Goal: Obtain resource: Download file/media

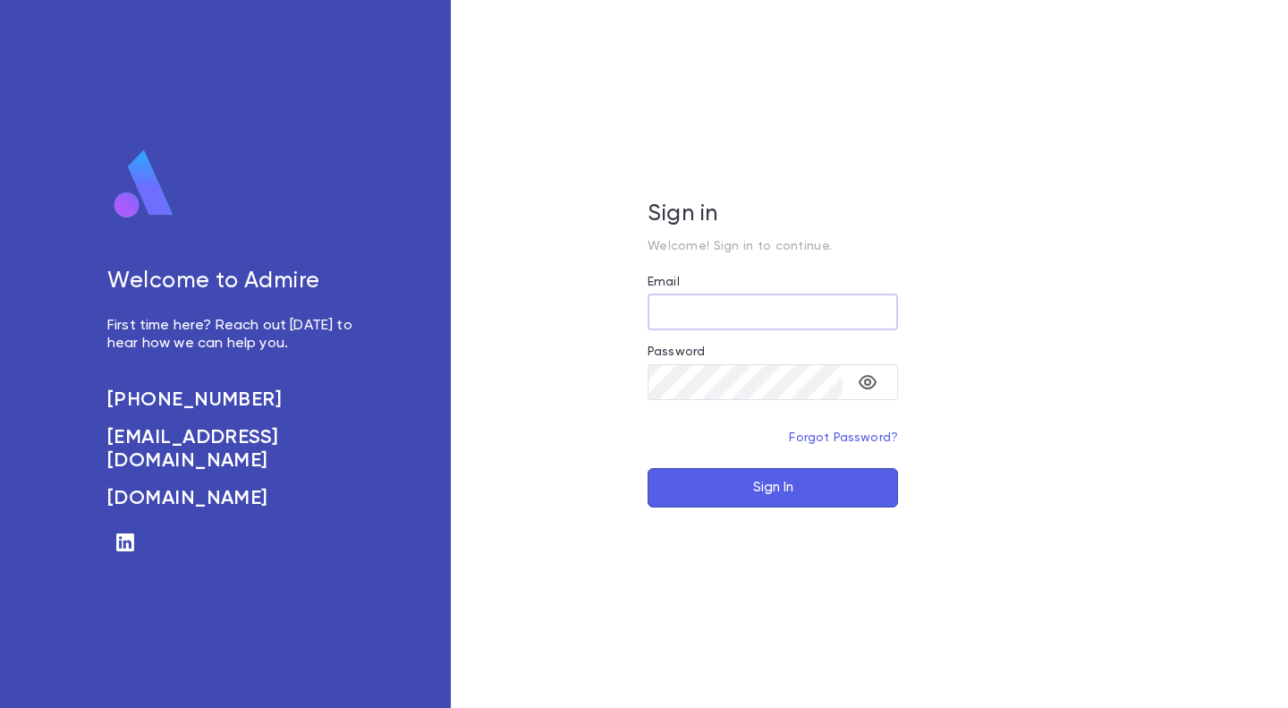
type input "**********"
click at [737, 483] on button "Sign In" at bounding box center [773, 487] width 251 height 39
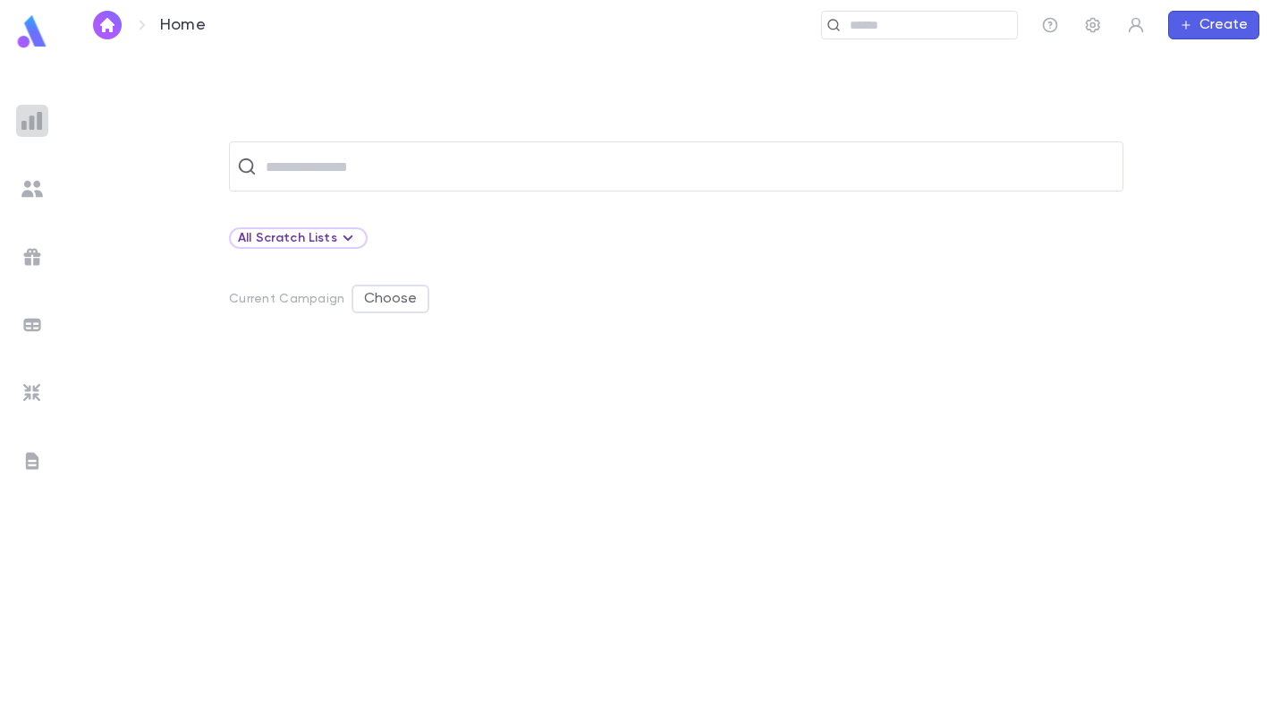
click at [24, 118] on img at bounding box center [31, 120] width 21 height 21
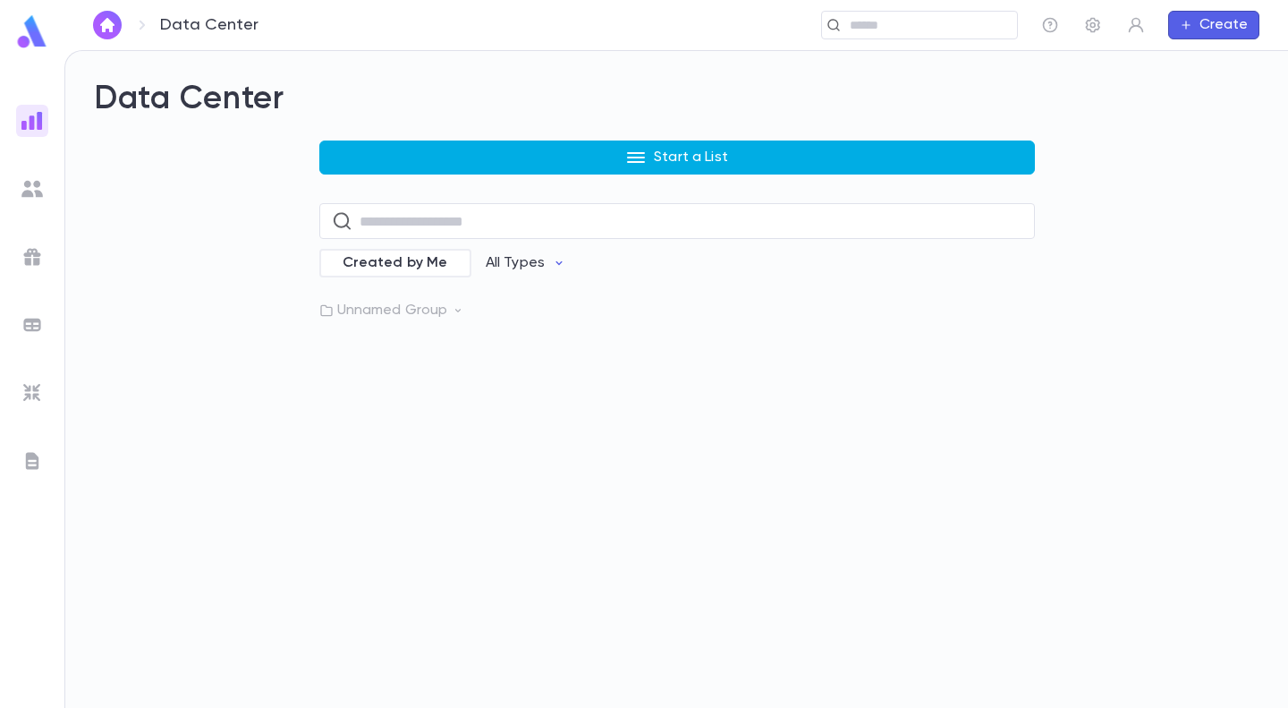
click at [637, 156] on icon "button" at bounding box center [635, 157] width 21 height 21
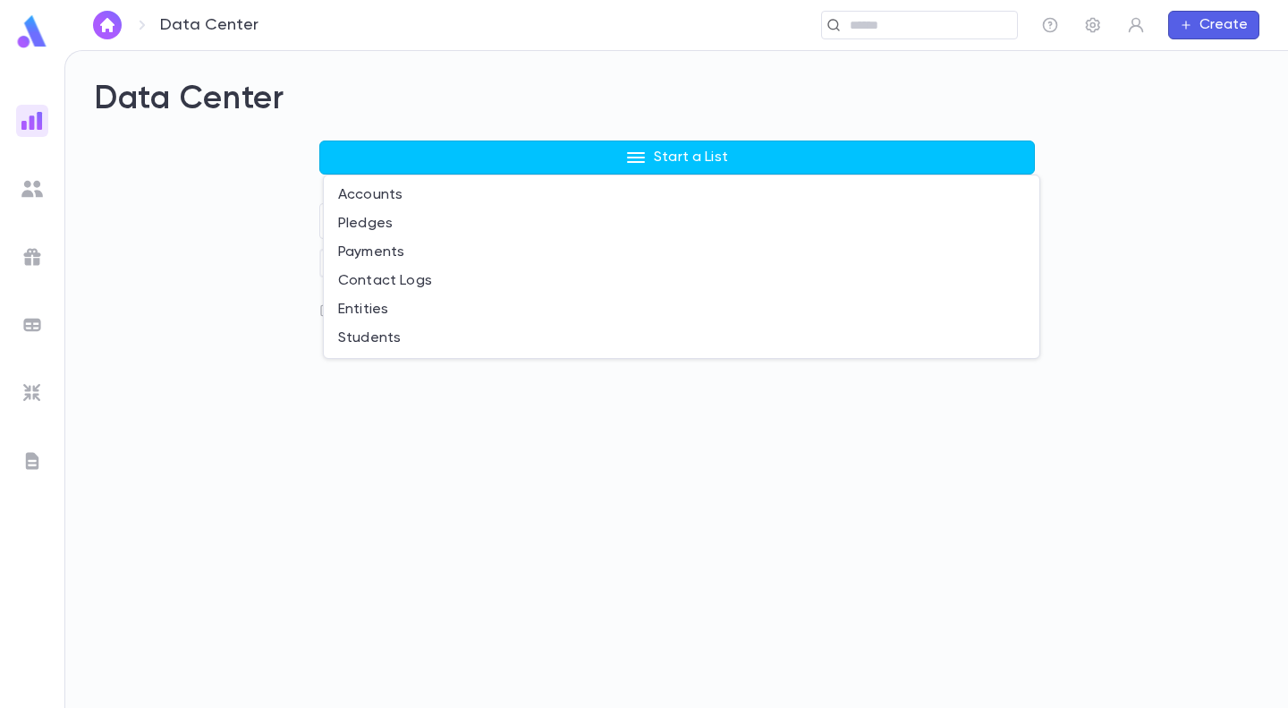
click at [564, 91] on div at bounding box center [644, 354] width 1288 height 708
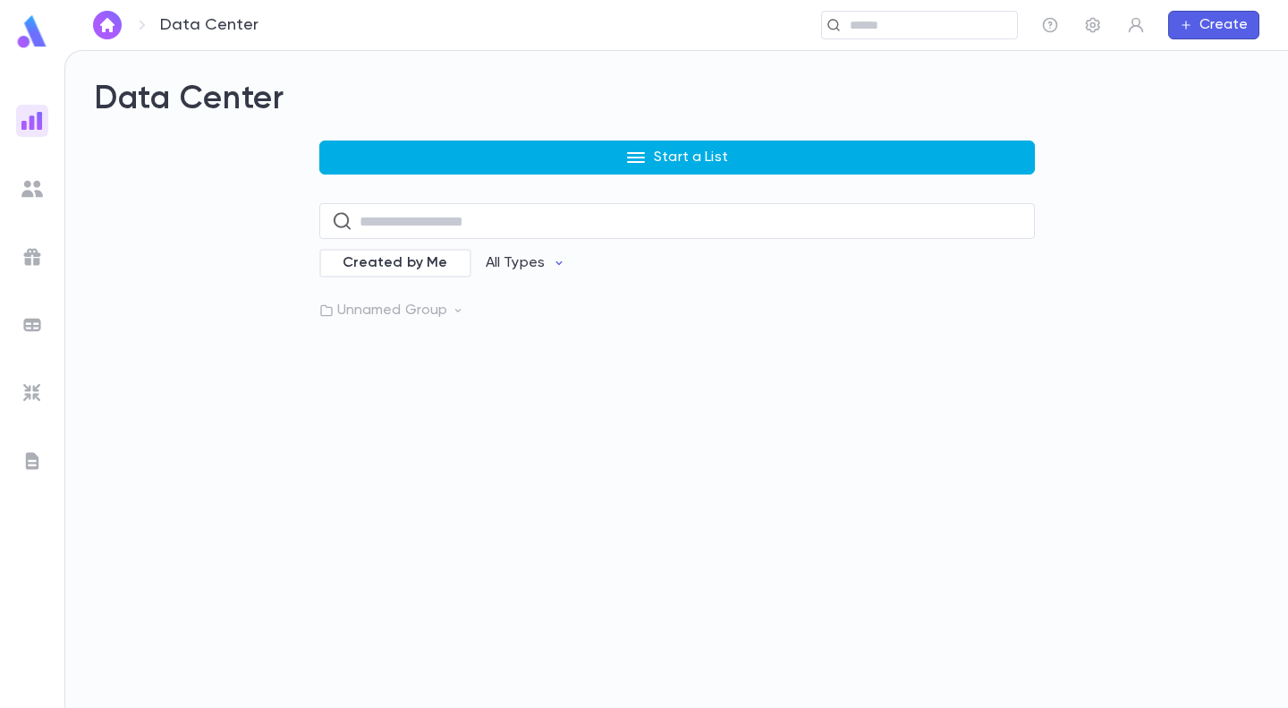
click at [648, 157] on button "Start a List" at bounding box center [677, 157] width 716 height 34
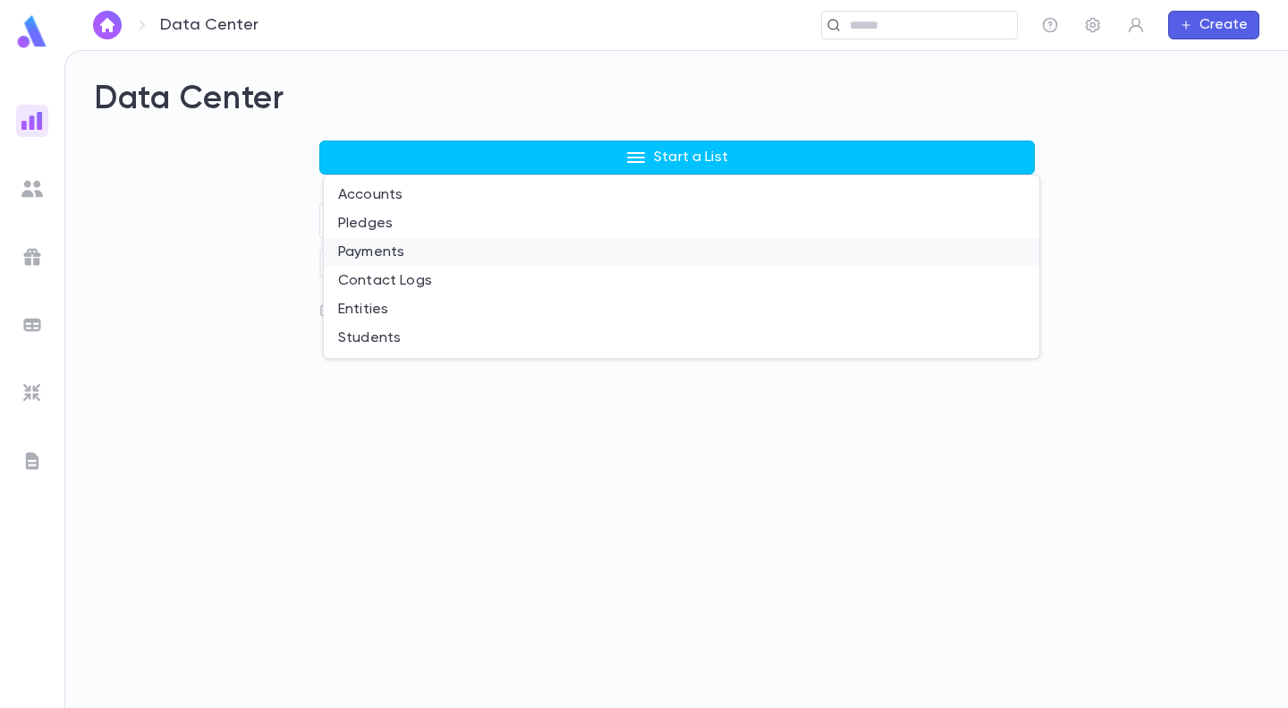
click at [373, 251] on li "Payments" at bounding box center [682, 252] width 716 height 29
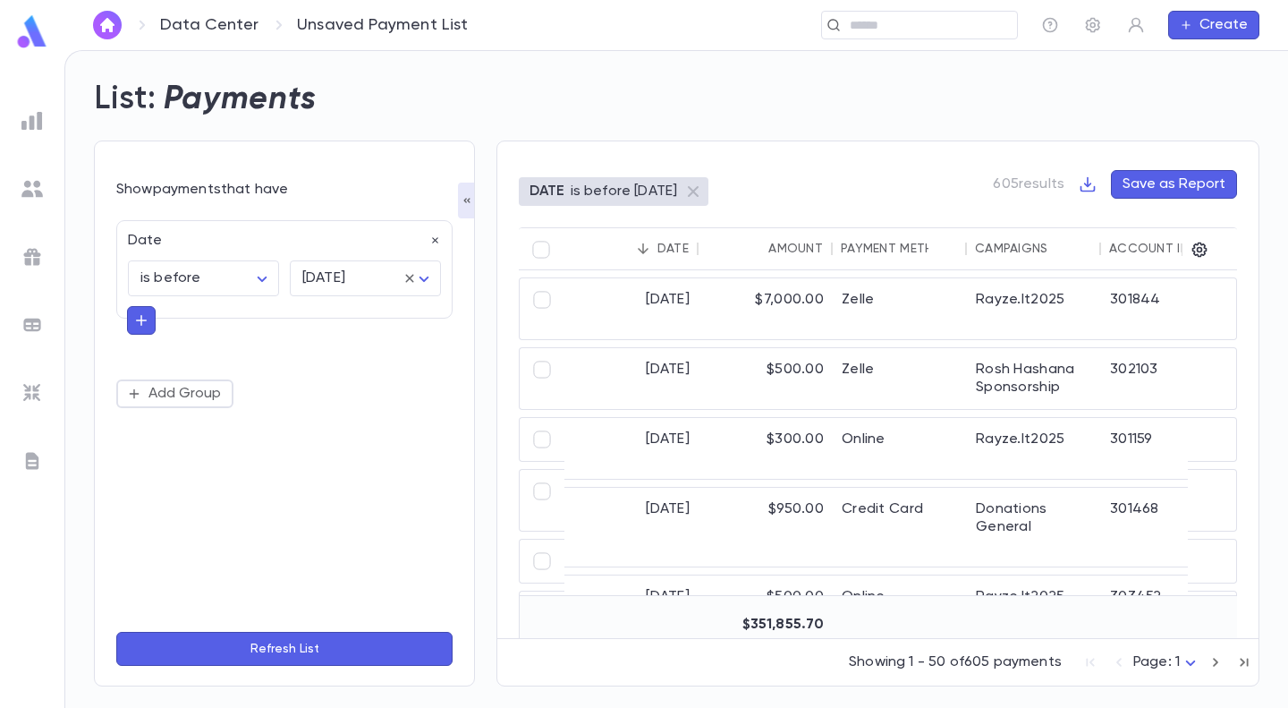
click at [319, 646] on button "Refresh List" at bounding box center [284, 649] width 336 height 34
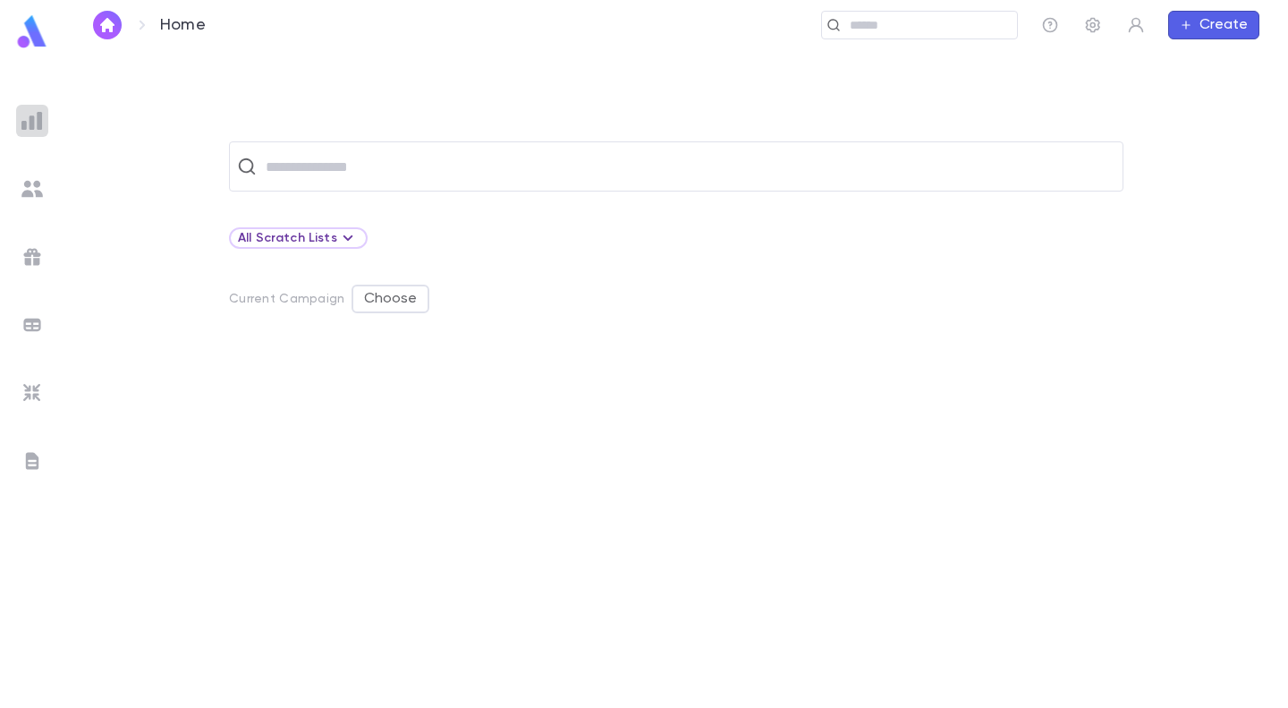
click at [43, 123] on div at bounding box center [32, 121] width 32 height 32
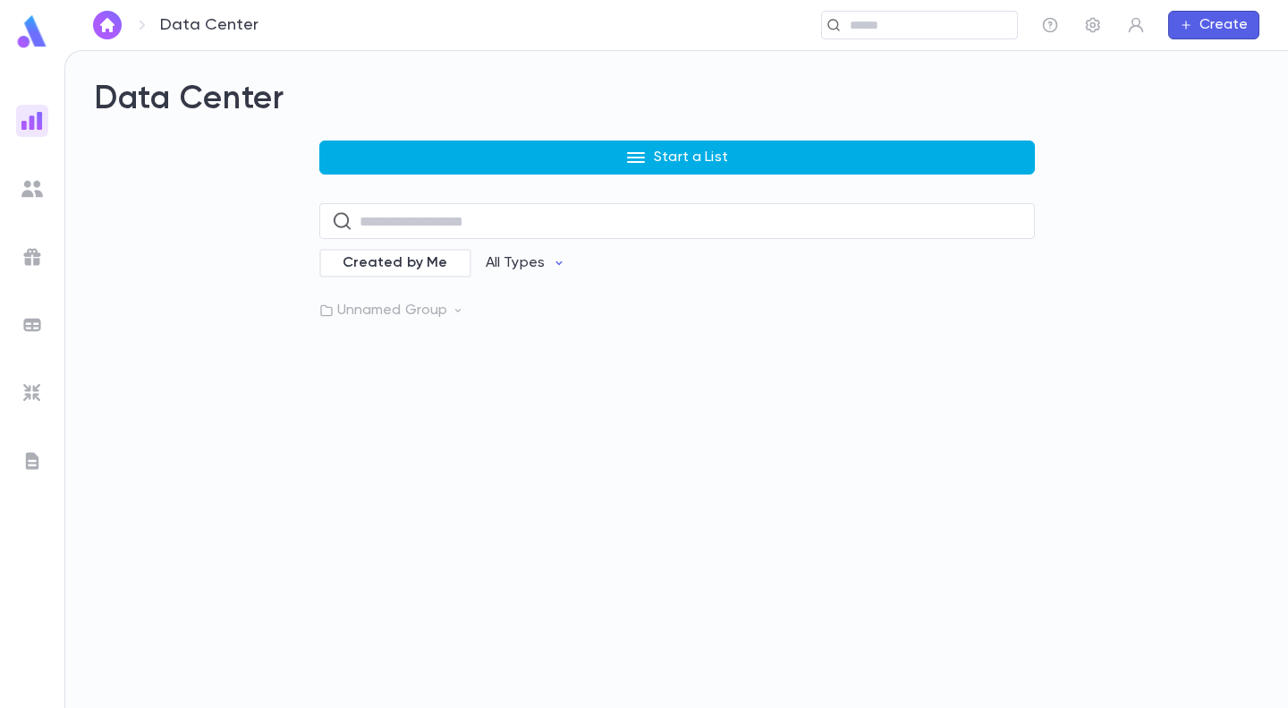
click at [704, 157] on p "Start a List" at bounding box center [691, 158] width 74 height 18
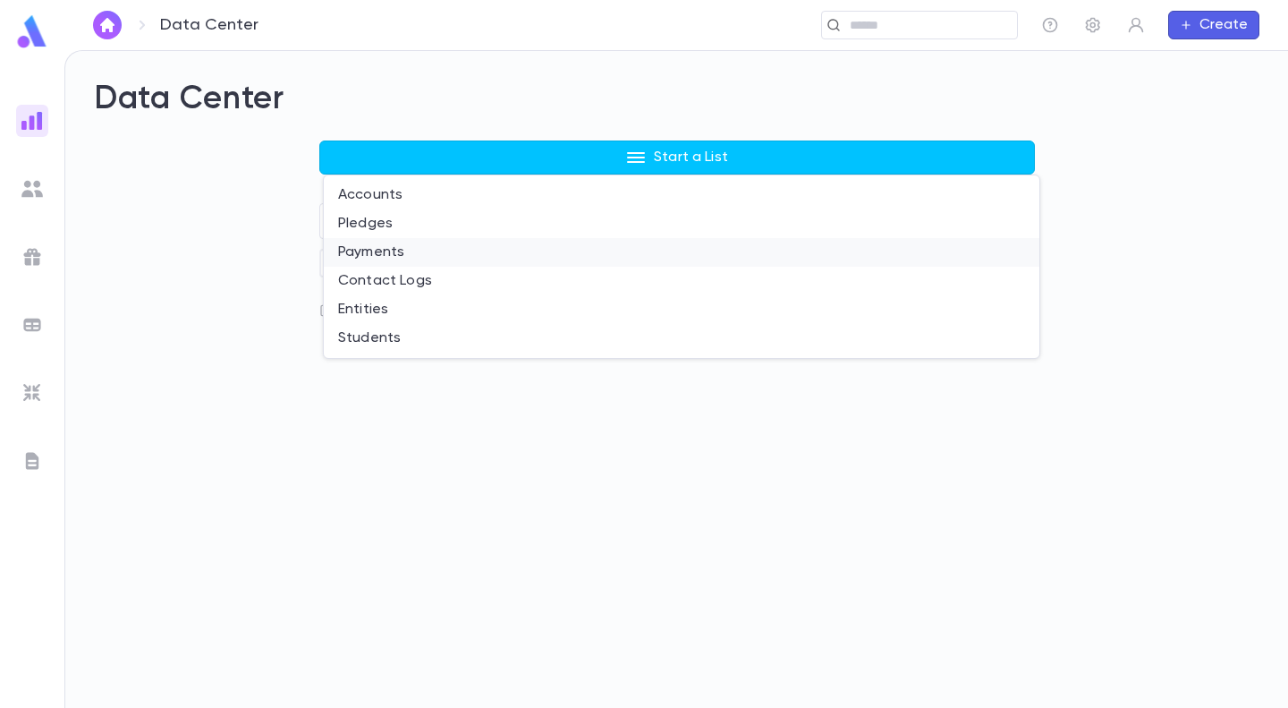
click at [416, 246] on li "Payments" at bounding box center [682, 252] width 716 height 29
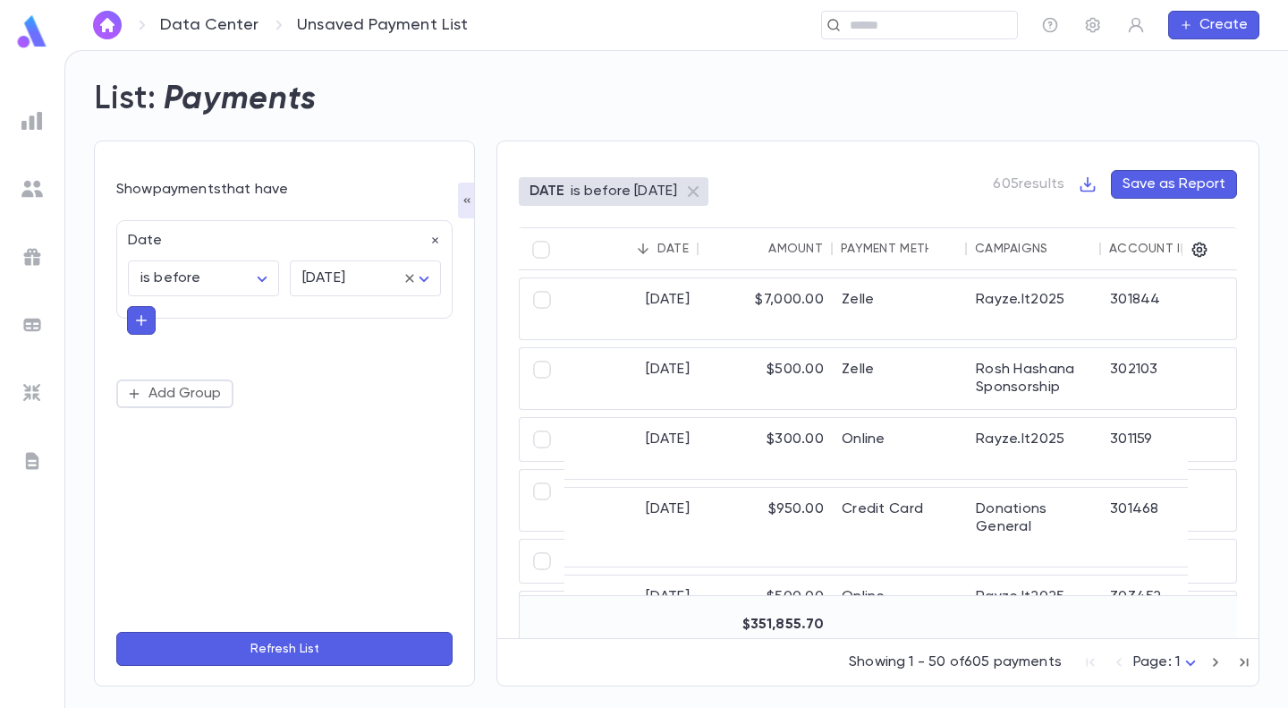
click at [310, 648] on button "Refresh List" at bounding box center [284, 649] width 336 height 34
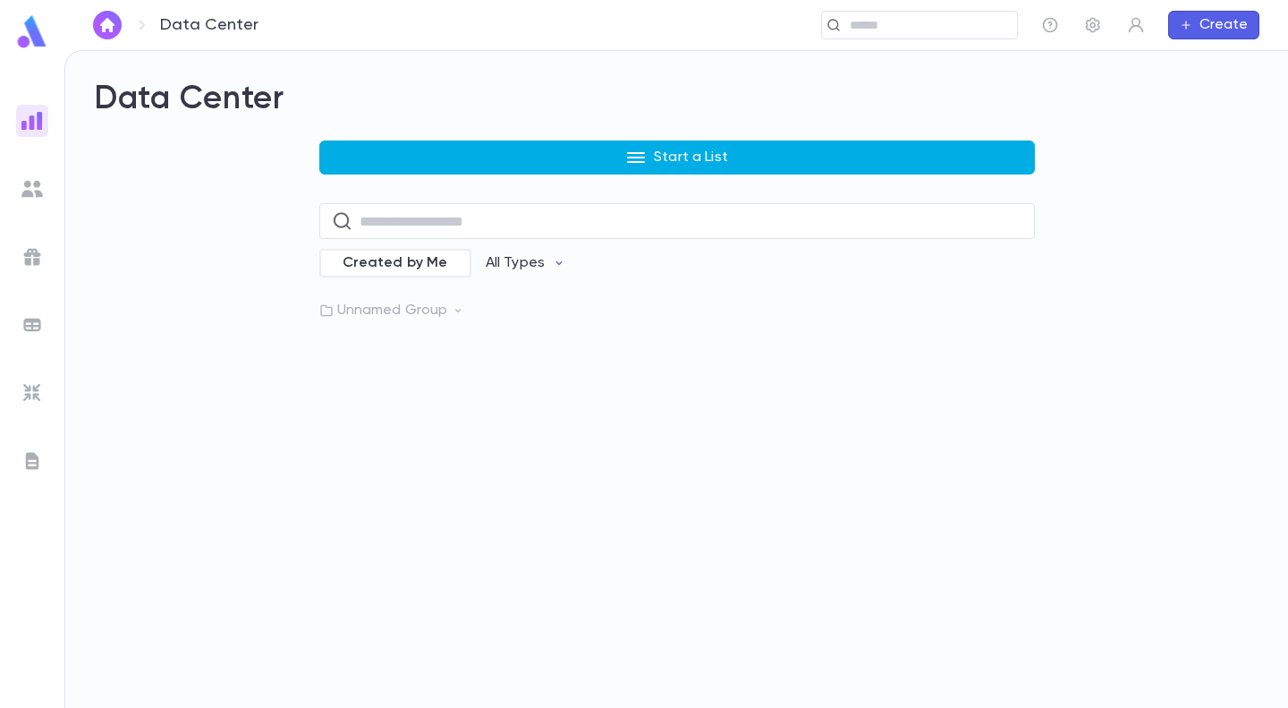
click at [626, 157] on icon "button" at bounding box center [635, 157] width 21 height 21
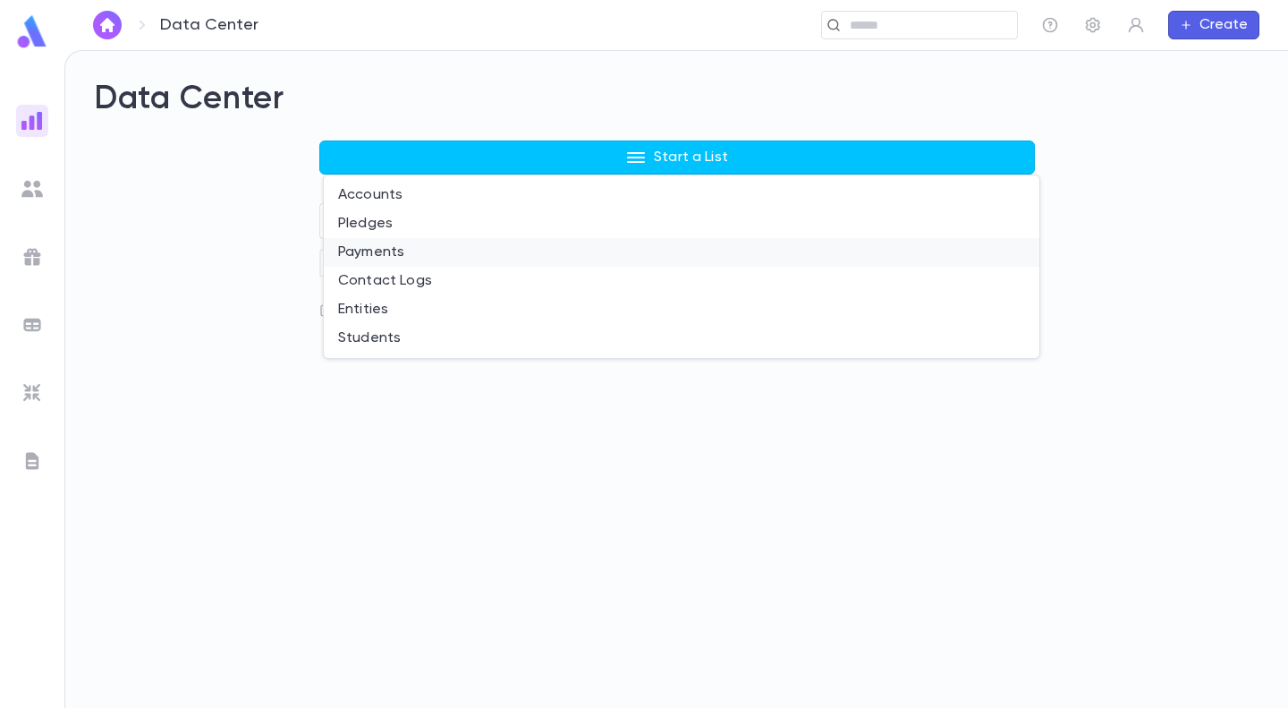
click at [417, 252] on li "Payments" at bounding box center [682, 252] width 716 height 29
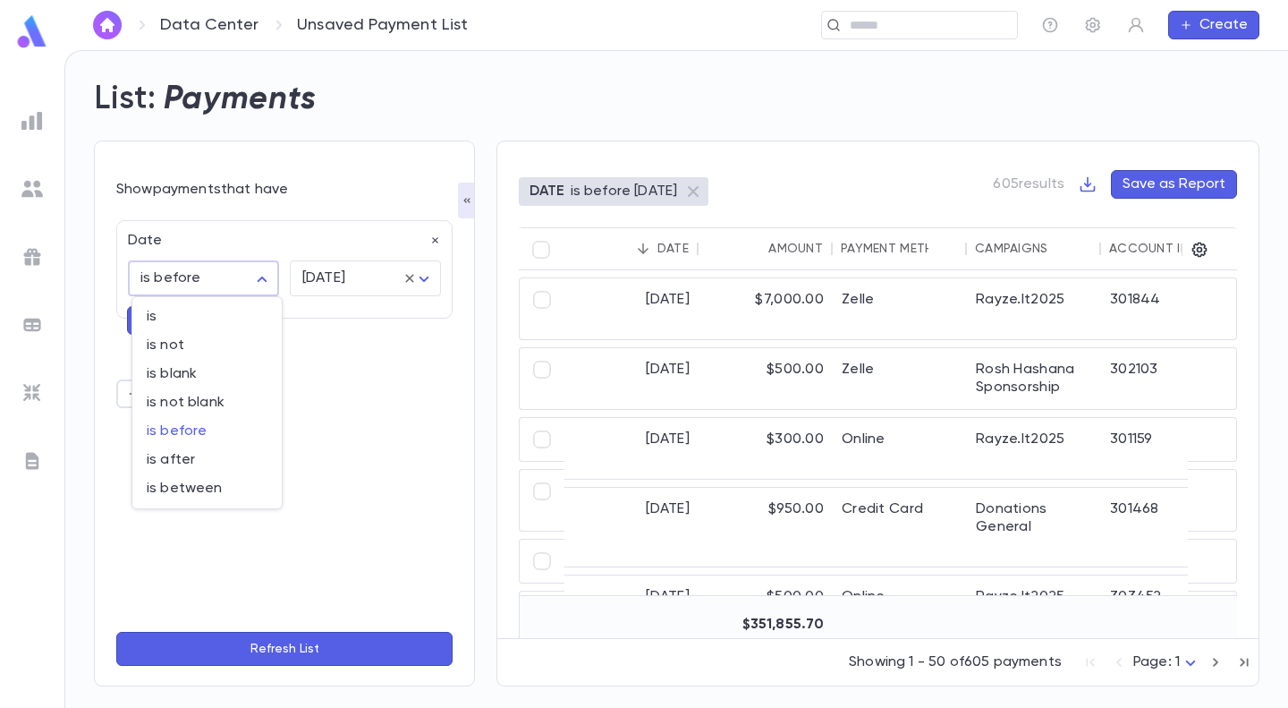
click at [265, 281] on body "Data Center Unsaved Payment List ​ Create List: Payments Show payments that hav…" at bounding box center [644, 379] width 1288 height 658
click at [240, 458] on span "is after" at bounding box center [207, 460] width 121 height 18
type input "**********"
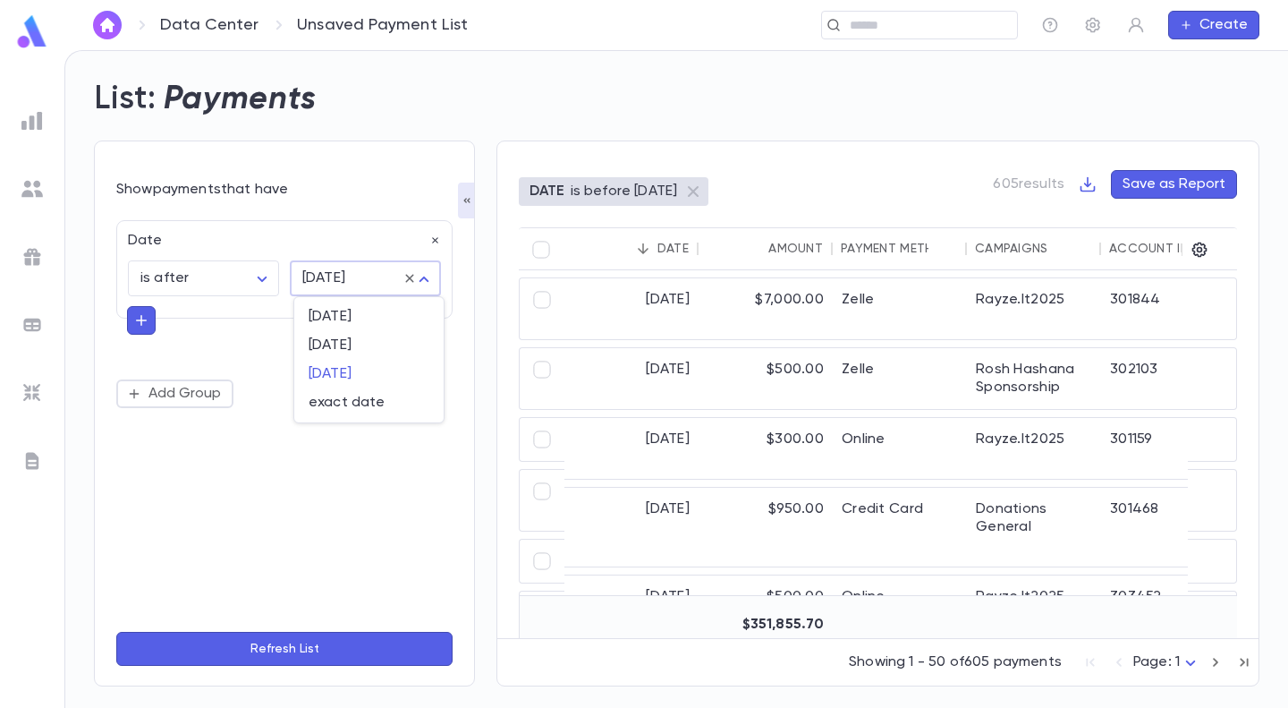
click at [425, 276] on body "**********" at bounding box center [644, 379] width 1288 height 658
click at [379, 407] on span "exact date" at bounding box center [369, 403] width 121 height 18
type input "*********"
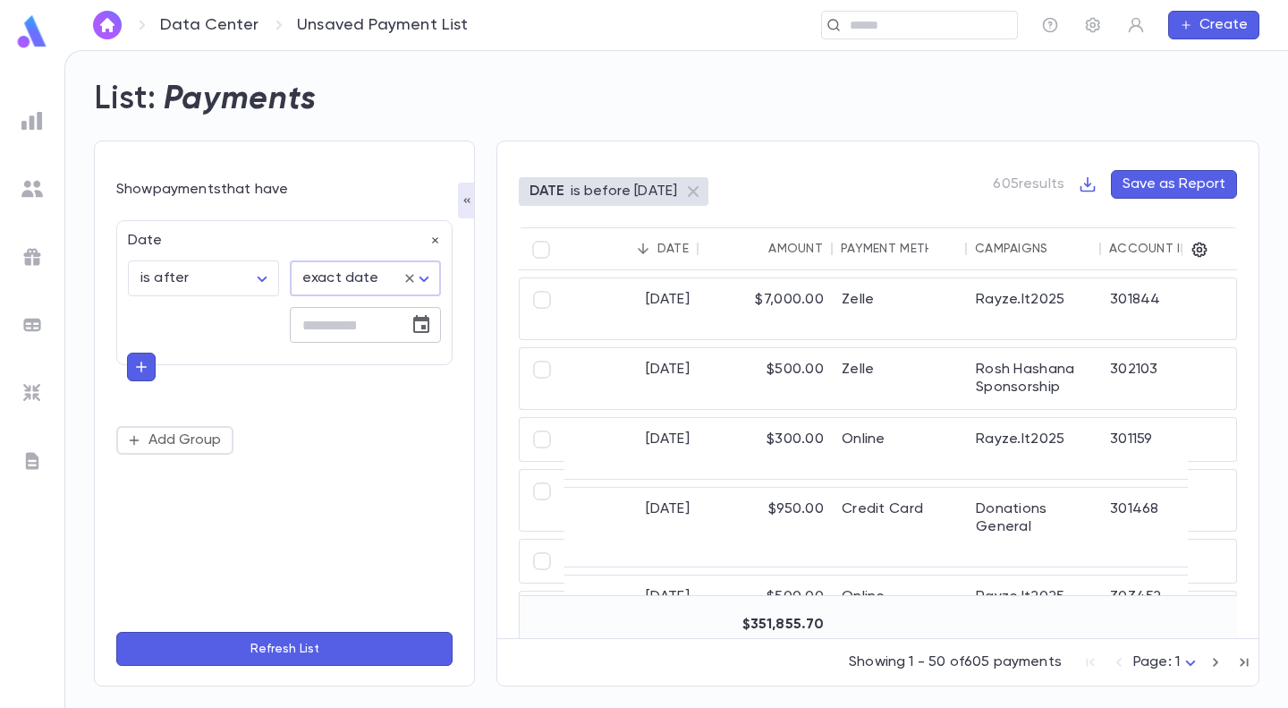
click at [420, 322] on icon "Choose date" at bounding box center [421, 324] width 21 height 21
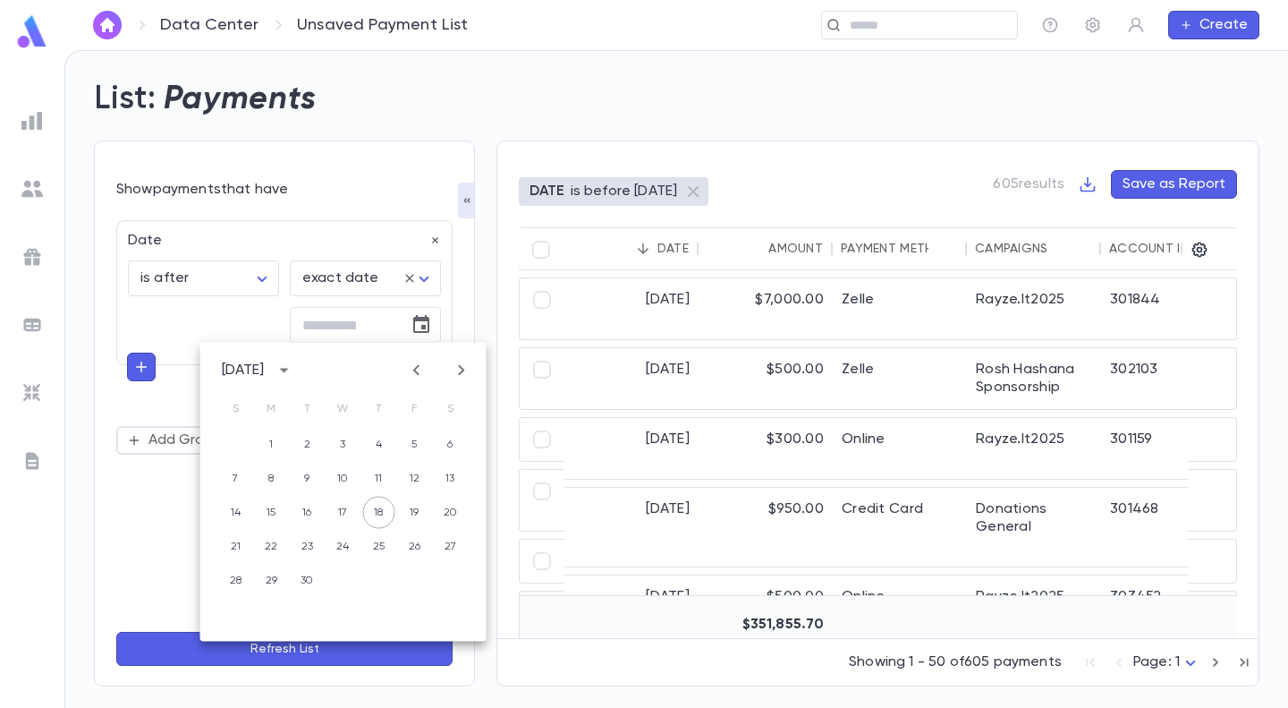
click at [417, 369] on icon "Previous month" at bounding box center [416, 370] width 21 height 21
click at [417, 368] on icon "Previous month" at bounding box center [416, 370] width 21 height 21
click at [417, 368] on icon "Previous month" at bounding box center [416, 370] width 6 height 11
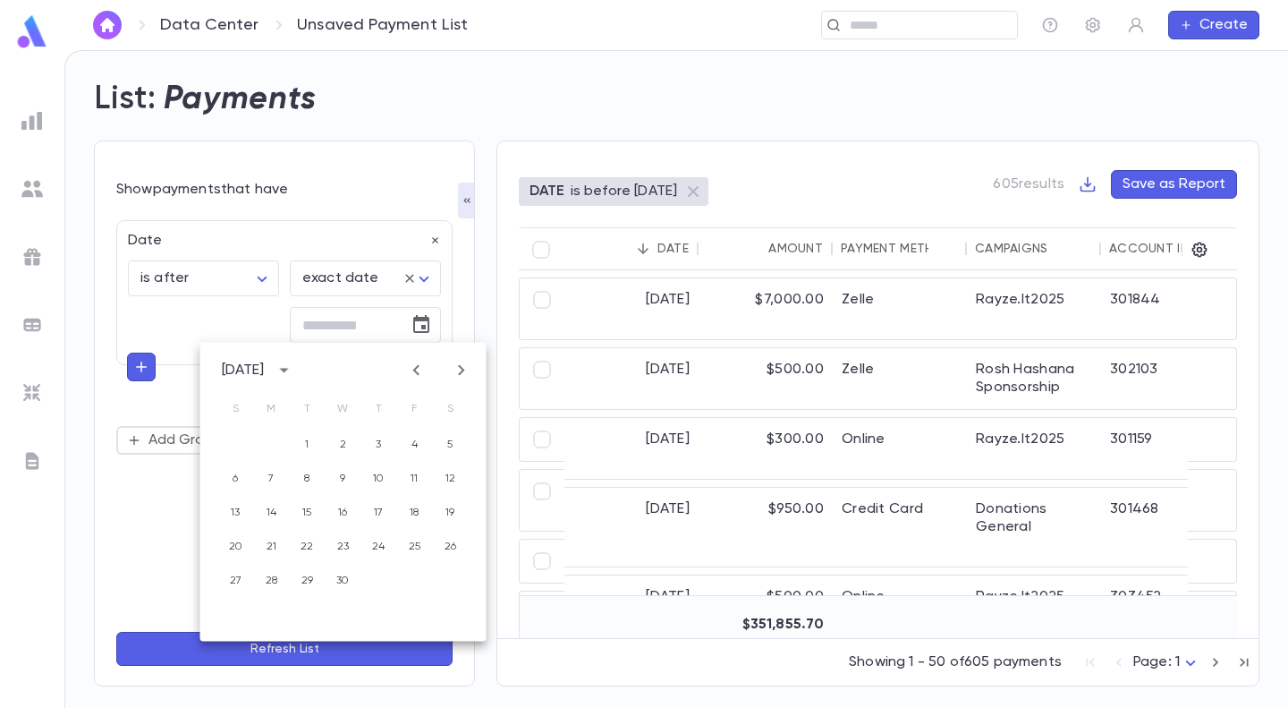
click at [417, 368] on icon "Previous month" at bounding box center [416, 370] width 6 height 11
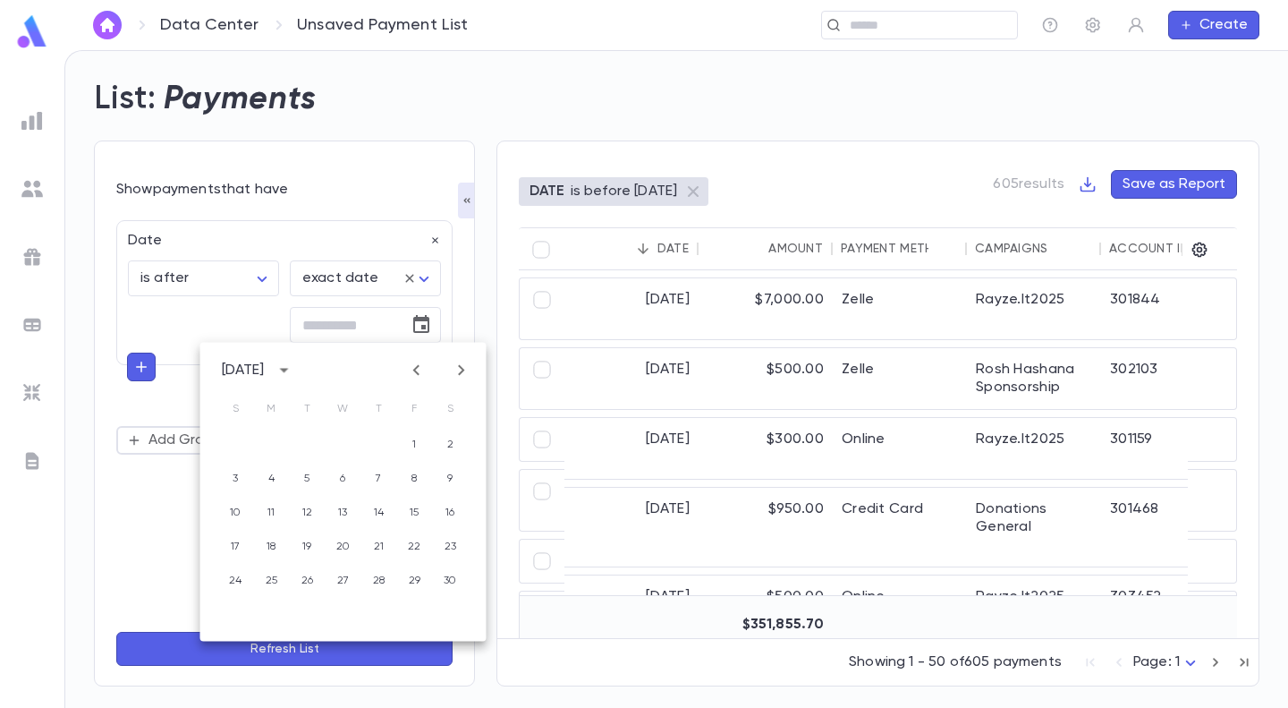
click at [416, 368] on icon "Previous month" at bounding box center [416, 370] width 6 height 11
click at [413, 369] on icon "Previous month" at bounding box center [416, 370] width 21 height 21
click at [239, 442] on button "1" at bounding box center [236, 445] width 32 height 32
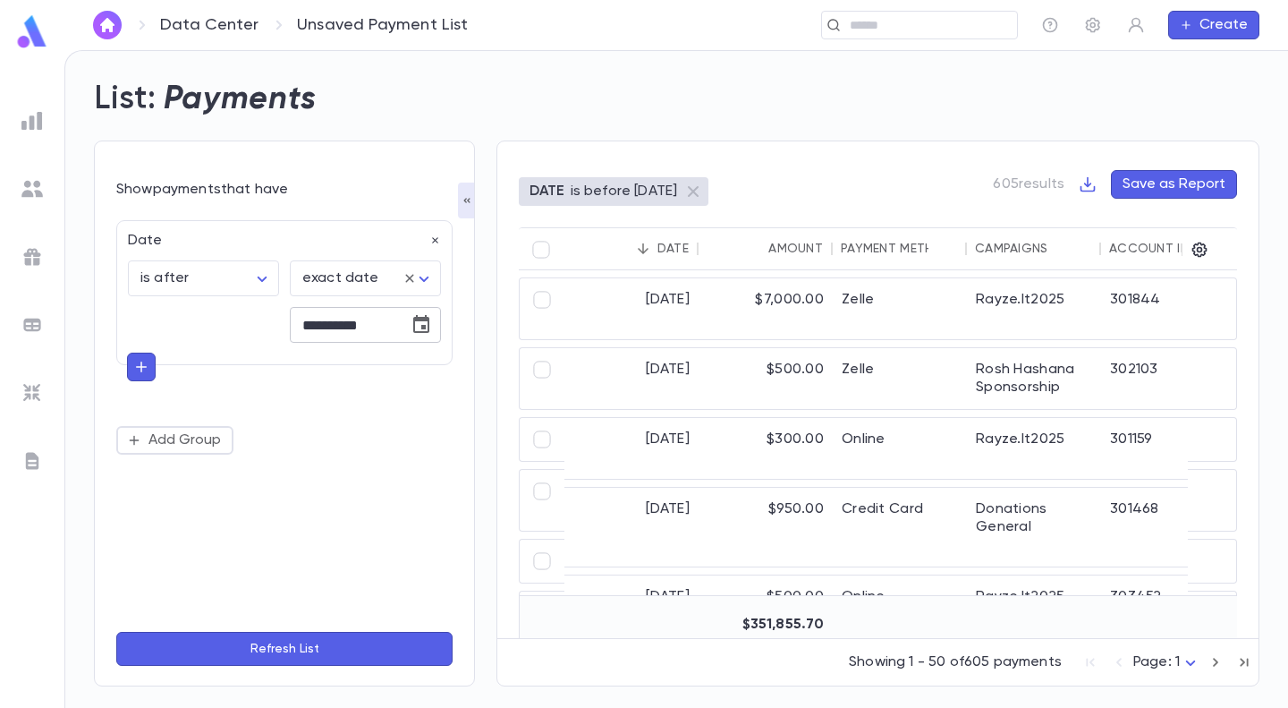
click at [421, 320] on icon "Choose date, selected date is Sep 1, 2024" at bounding box center [421, 324] width 16 height 18
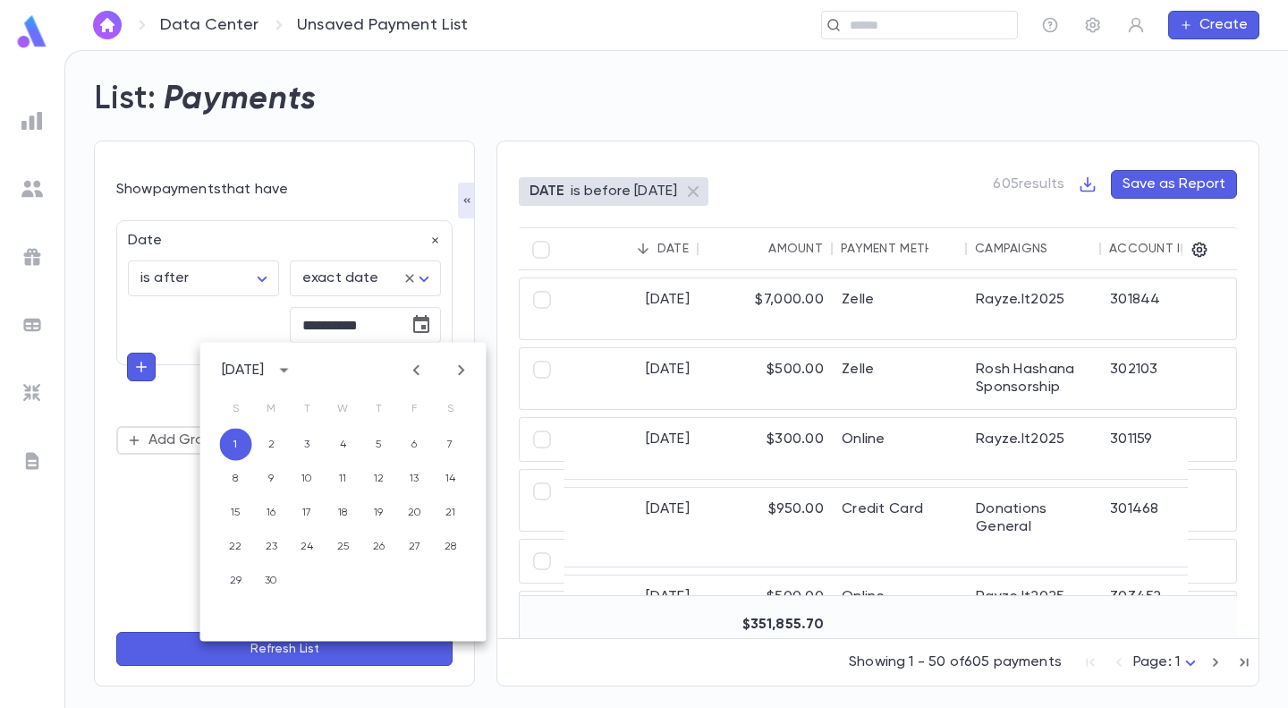
click at [422, 368] on icon "Previous month" at bounding box center [416, 370] width 21 height 21
click at [455, 581] on button "31" at bounding box center [451, 581] width 32 height 32
type input "**********"
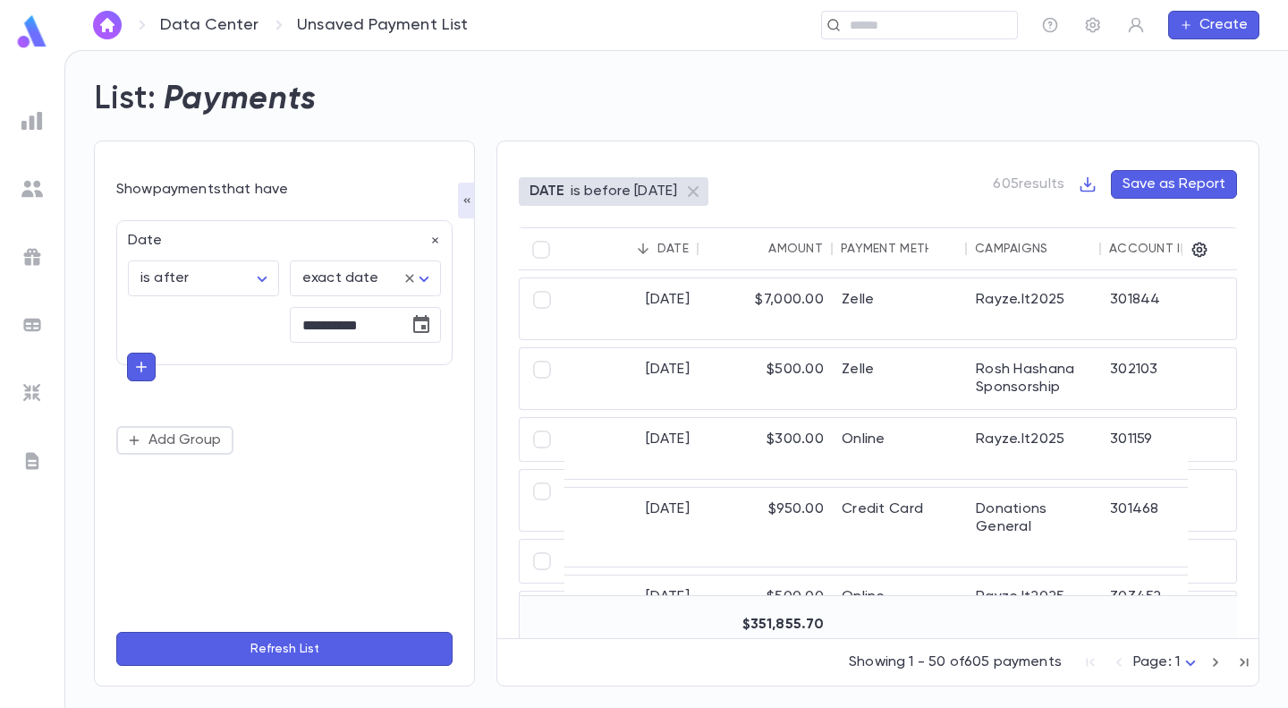
click at [337, 649] on button "Refresh List" at bounding box center [284, 649] width 336 height 34
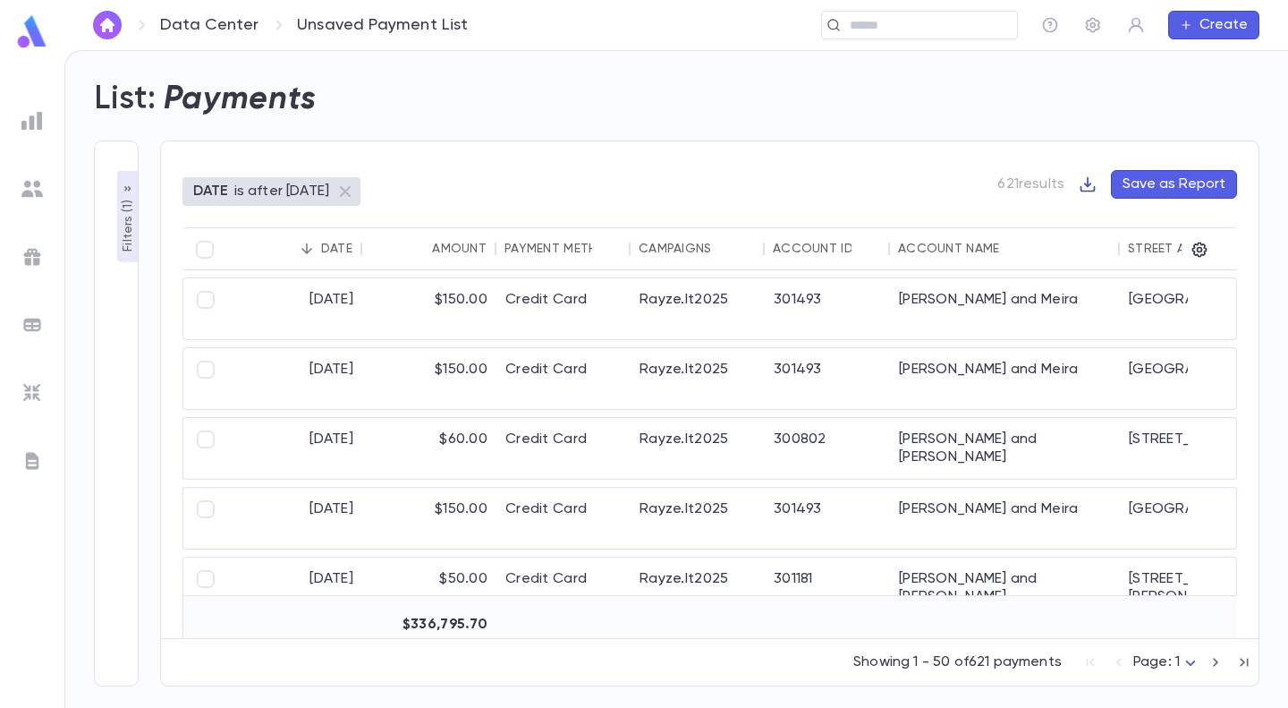
click at [1089, 182] on icon "button" at bounding box center [1088, 184] width 18 height 18
click at [1137, 220] on li "Download CSV" at bounding box center [1150, 219] width 129 height 29
